Goal: Find specific page/section: Find specific page/section

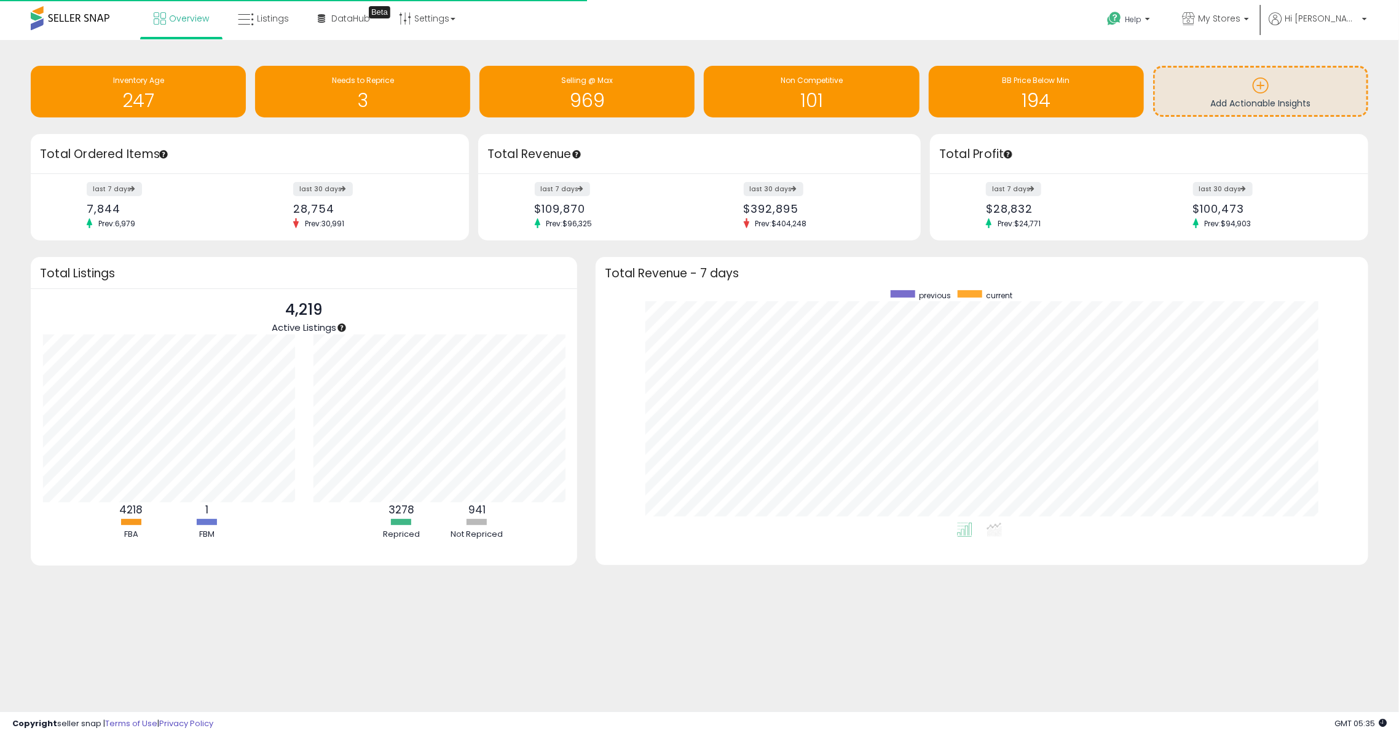
scroll to position [232, 747]
click at [1048, 12] on span "My Stores" at bounding box center [1219, 18] width 42 height 12
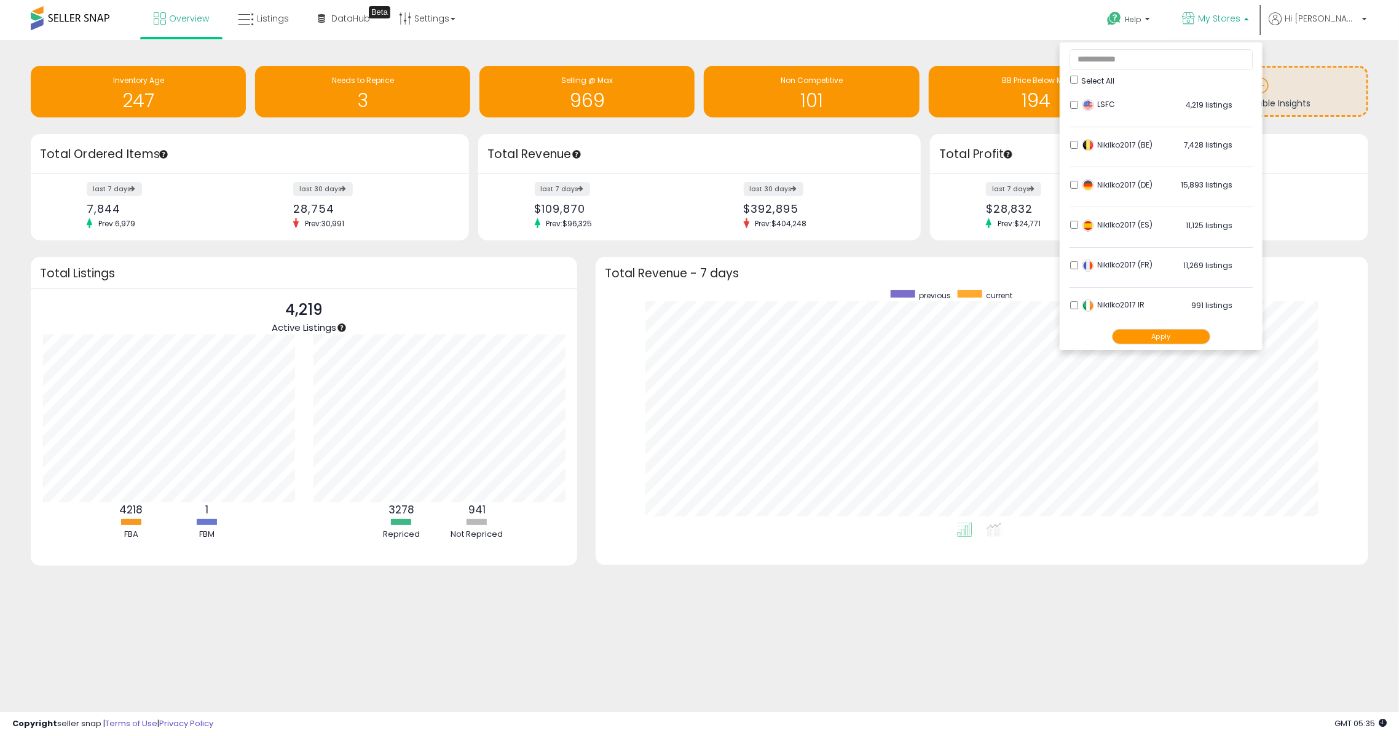
click at [1048, 332] on button "Apply" at bounding box center [1161, 336] width 98 height 15
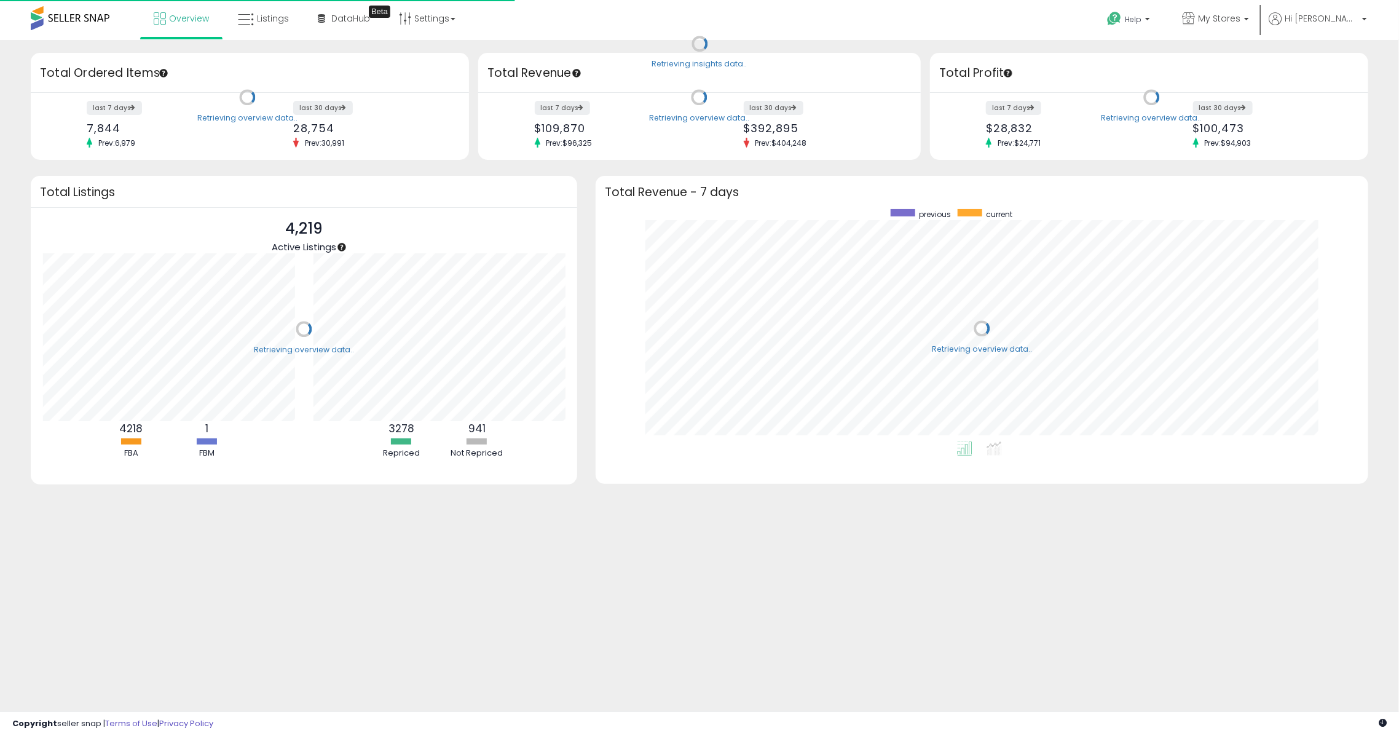
scroll to position [232, 747]
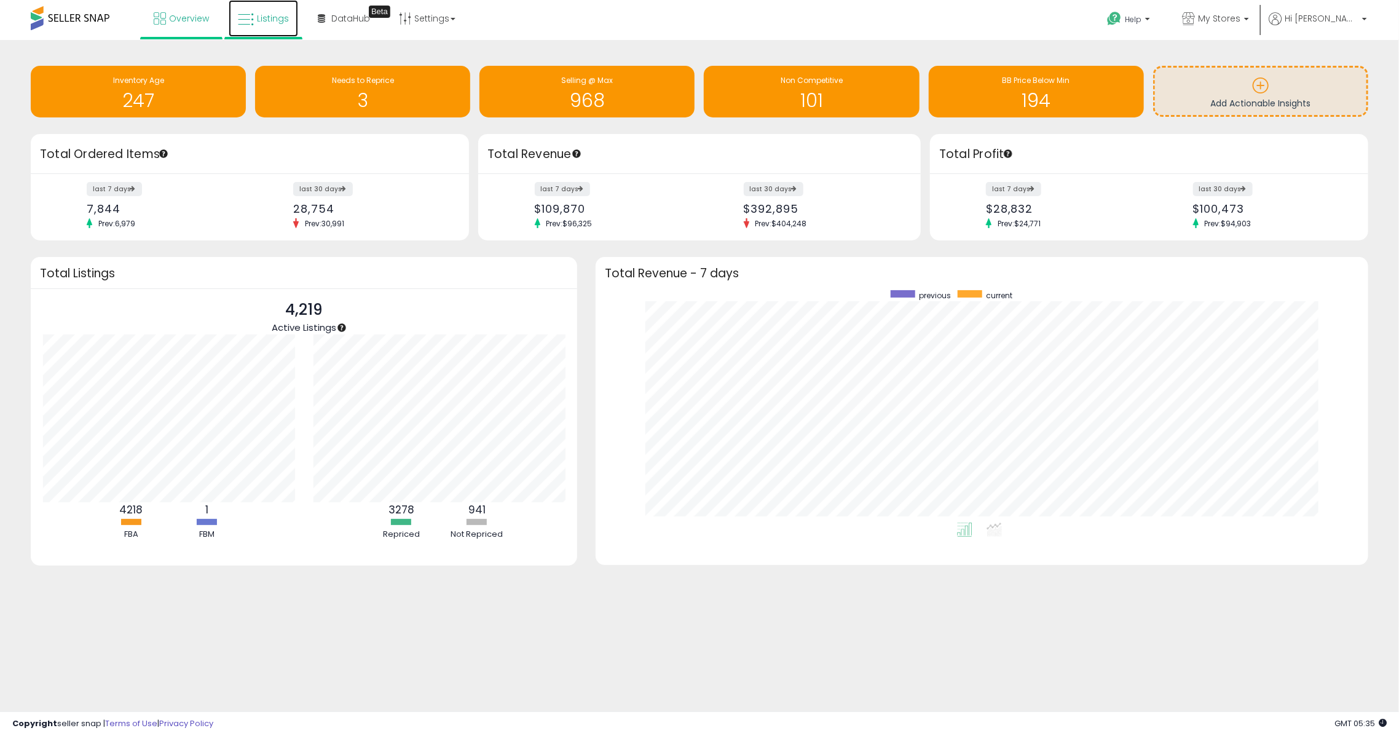
click at [275, 13] on span "Listings" at bounding box center [273, 18] width 32 height 12
